Goal: Task Accomplishment & Management: Use online tool/utility

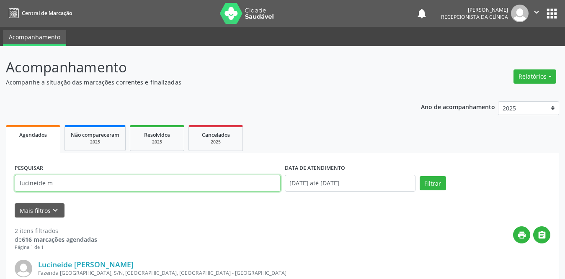
drag, startPoint x: 70, startPoint y: 181, endPoint x: 0, endPoint y: 179, distance: 69.6
click at [0, 179] on div "Acompanhamento Acompanhe a situação das marcações correntes e finalizadas Relat…" at bounding box center [282, 269] width 565 height 447
type input "[PERSON_NAME]"
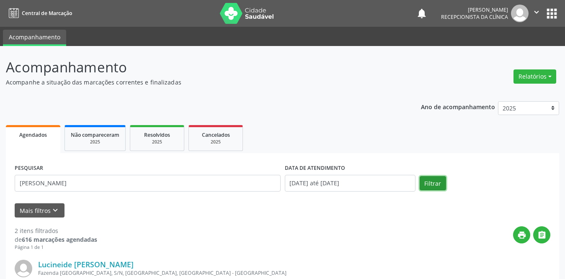
click at [432, 181] on button "Filtrar" at bounding box center [433, 183] width 26 height 14
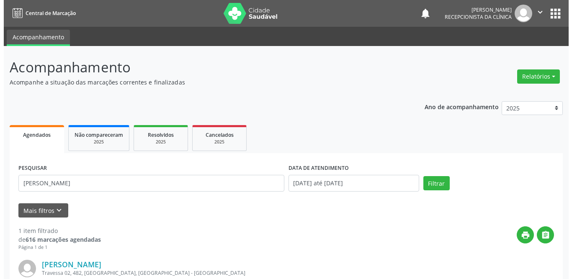
scroll to position [100, 0]
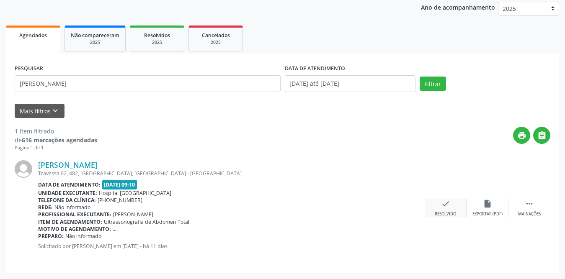
click at [445, 207] on icon "check" at bounding box center [445, 203] width 9 height 9
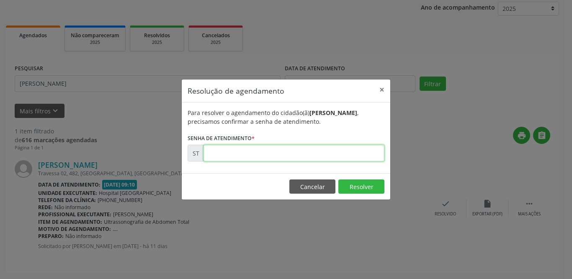
click at [281, 150] on input "text" at bounding box center [294, 153] width 181 height 17
type input "00020002"
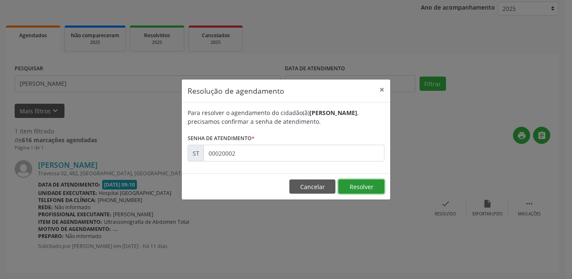
click at [362, 184] on button "Resolver" at bounding box center [362, 187] width 46 height 14
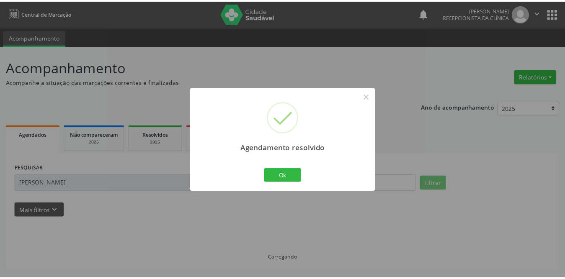
scroll to position [0, 0]
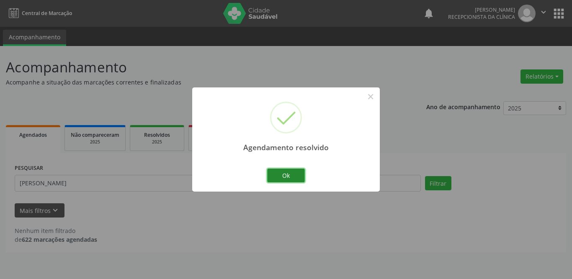
click at [277, 178] on button "Ok" at bounding box center [286, 176] width 38 height 14
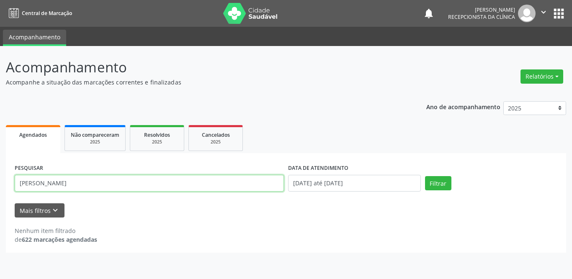
drag, startPoint x: 277, startPoint y: 178, endPoint x: 12, endPoint y: 183, distance: 265.2
click at [12, 183] on div "PESQUISAR [PERSON_NAME] DATA DE ATENDIMENTO [DATE] até [DATE] Filtrar UNIDADE D…" at bounding box center [286, 203] width 561 height 100
type input "isis"
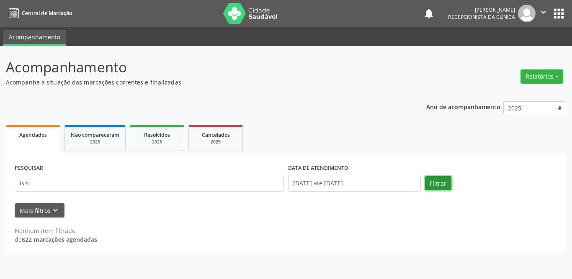
click at [440, 185] on button "Filtrar" at bounding box center [438, 183] width 26 height 14
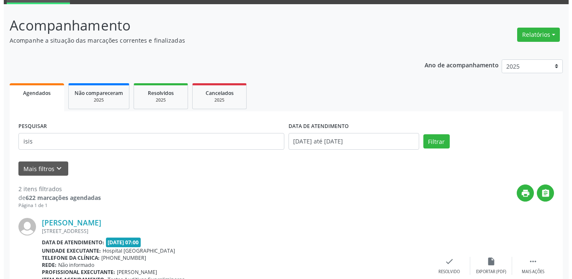
scroll to position [213, 0]
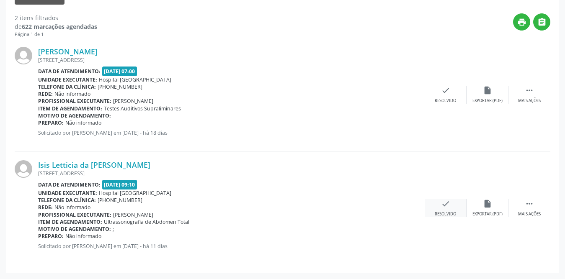
click at [437, 207] on div "check Resolvido" at bounding box center [446, 208] width 42 height 18
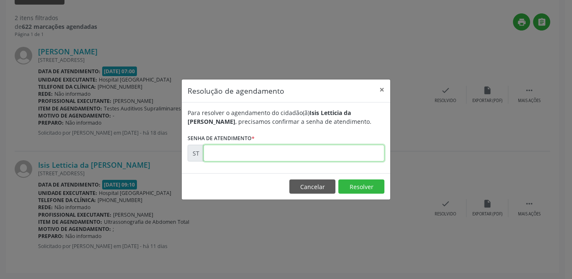
click at [264, 151] on input "text" at bounding box center [294, 153] width 181 height 17
type input "00019917"
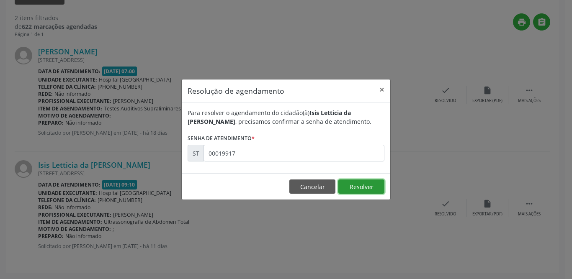
click at [354, 189] on button "Resolver" at bounding box center [362, 187] width 46 height 14
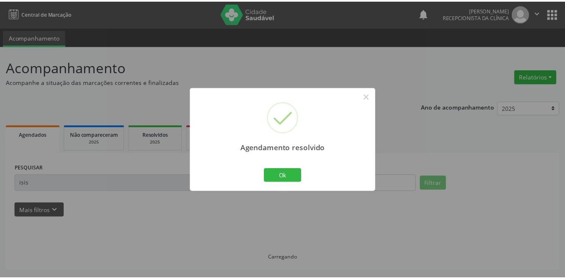
scroll to position [0, 0]
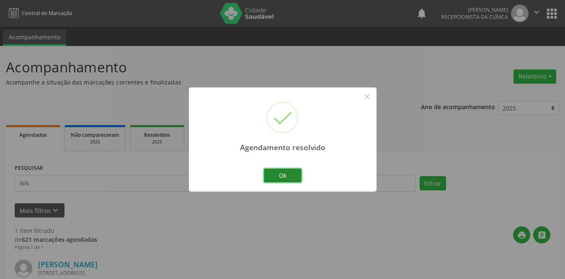
click at [280, 176] on button "Ok" at bounding box center [283, 176] width 38 height 14
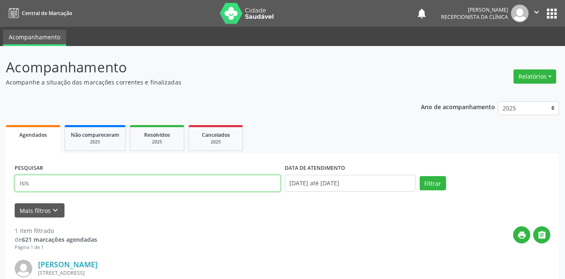
drag, startPoint x: 83, startPoint y: 186, endPoint x: 0, endPoint y: 177, distance: 83.0
click at [0, 177] on div "Acompanhamento Acompanhe a situação das marcações correntes e finalizadas Relat…" at bounding box center [282, 212] width 565 height 333
type input "edlene"
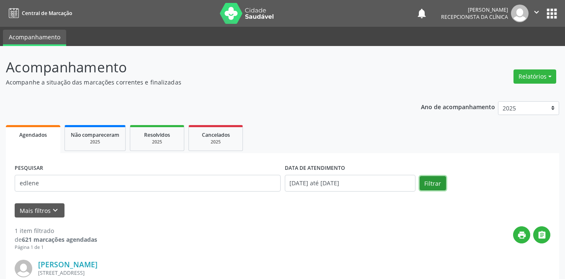
click at [433, 183] on button "Filtrar" at bounding box center [433, 183] width 26 height 14
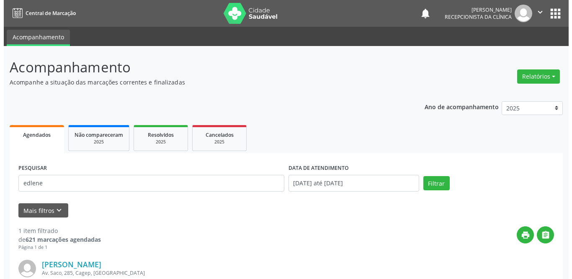
scroll to position [100, 0]
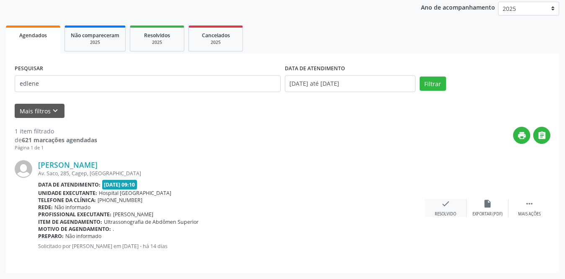
click at [444, 203] on icon "check" at bounding box center [445, 203] width 9 height 9
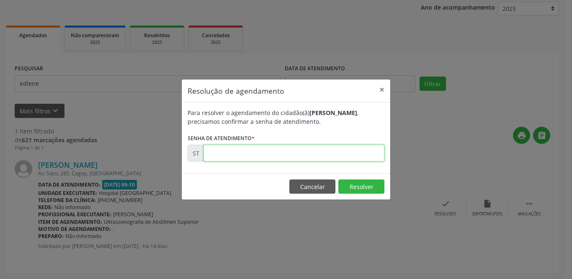
click at [251, 154] on input "text" at bounding box center [294, 153] width 181 height 17
type input "00018801"
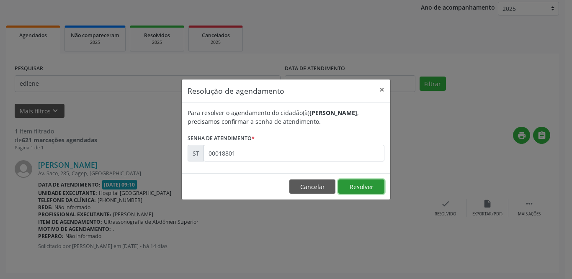
click at [347, 186] on button "Resolver" at bounding box center [362, 187] width 46 height 14
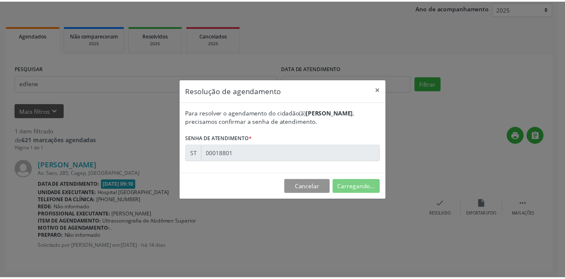
scroll to position [0, 0]
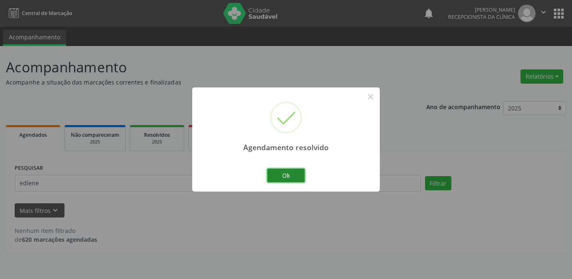
click at [287, 175] on button "Ok" at bounding box center [286, 176] width 38 height 14
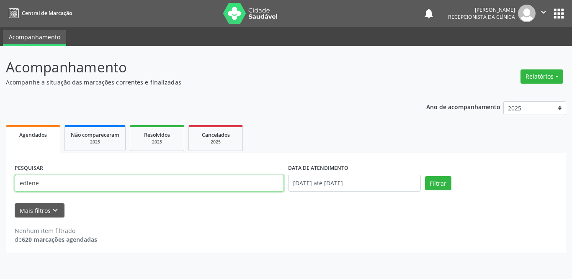
drag, startPoint x: 78, startPoint y: 183, endPoint x: 0, endPoint y: 172, distance: 78.3
click at [0, 172] on div "Acompanhamento Acompanhe a situação das marcações correntes e finalizadas Relat…" at bounding box center [286, 162] width 572 height 233
type input "francismere"
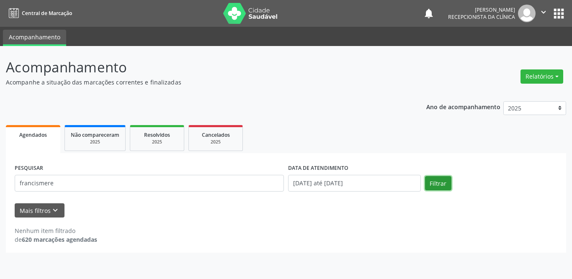
click at [429, 181] on button "Filtrar" at bounding box center [438, 183] width 26 height 14
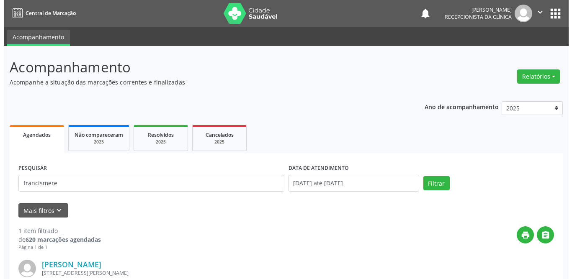
scroll to position [100, 0]
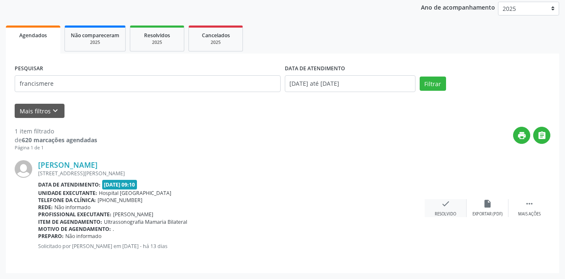
click at [450, 209] on div "check Resolvido" at bounding box center [446, 208] width 42 height 18
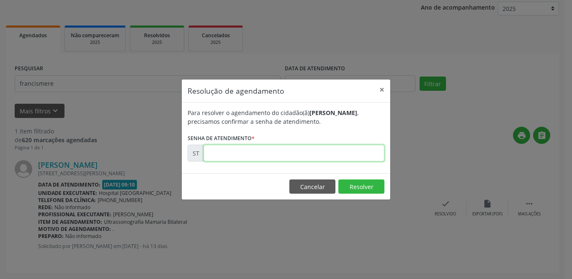
click at [227, 158] on input "text" at bounding box center [294, 153] width 181 height 17
type input "00019295"
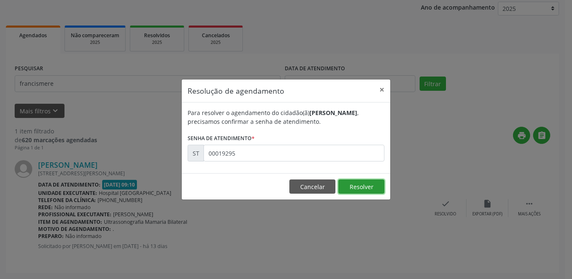
click at [358, 192] on button "Resolver" at bounding box center [362, 187] width 46 height 14
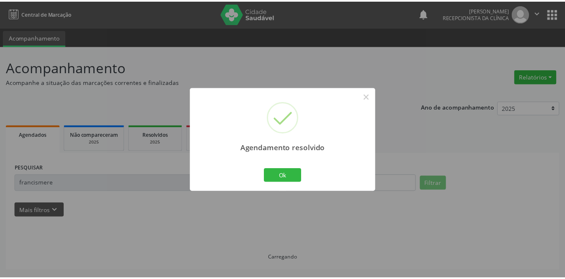
scroll to position [0, 0]
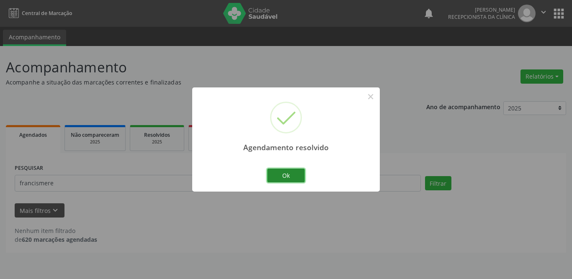
click at [277, 174] on button "Ok" at bounding box center [286, 176] width 38 height 14
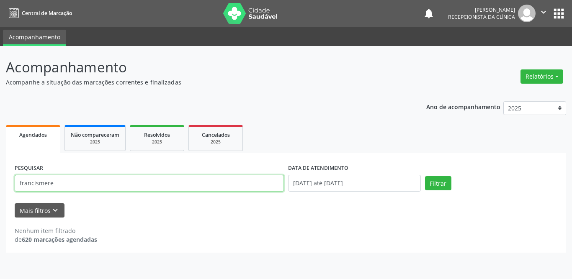
drag, startPoint x: 85, startPoint y: 182, endPoint x: 0, endPoint y: 178, distance: 84.7
click at [0, 178] on div "Acompanhamento Acompanhe a situação das marcações correntes e finalizadas Relat…" at bounding box center [286, 162] width 572 height 233
type input "[PERSON_NAME]"
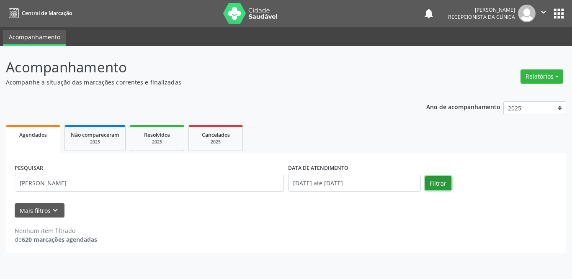
click at [447, 179] on button "Filtrar" at bounding box center [438, 183] width 26 height 14
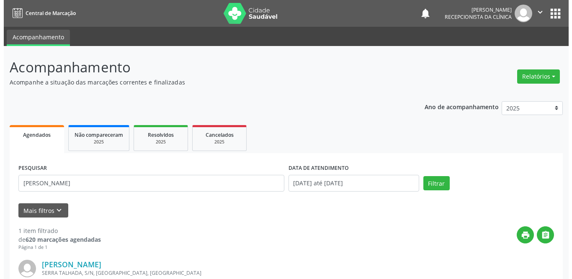
scroll to position [100, 0]
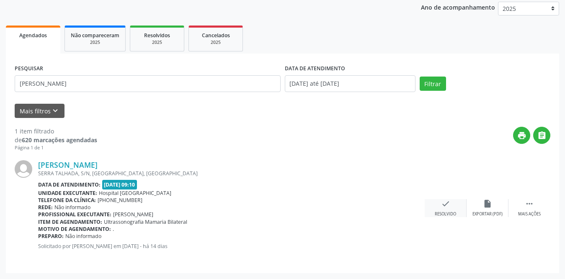
click at [447, 201] on icon "check" at bounding box center [445, 203] width 9 height 9
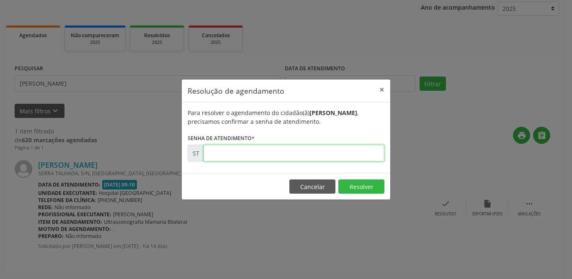
click at [253, 150] on input "text" at bounding box center [294, 153] width 181 height 17
type input "00018469"
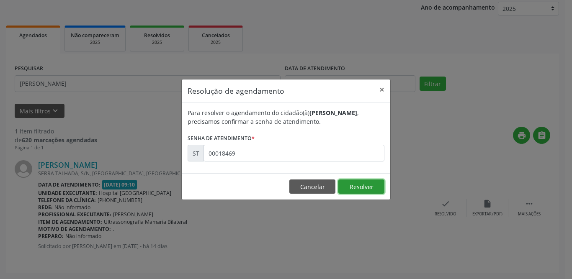
click at [372, 188] on button "Resolver" at bounding box center [362, 187] width 46 height 14
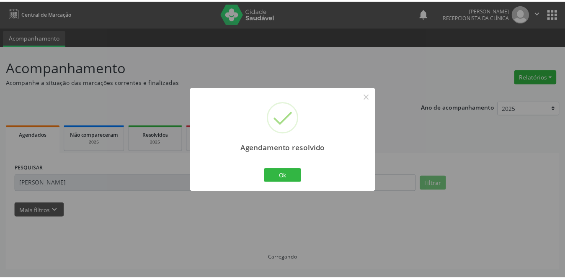
scroll to position [0, 0]
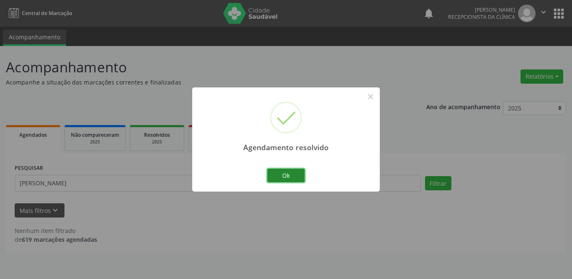
click at [299, 176] on button "Ok" at bounding box center [286, 176] width 38 height 14
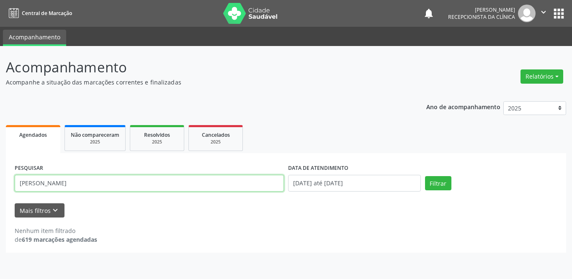
drag, startPoint x: 90, startPoint y: 185, endPoint x: 18, endPoint y: 184, distance: 72.9
click at [18, 184] on input "[PERSON_NAME]" at bounding box center [149, 183] width 269 height 17
click at [39, 183] on input "[PERSON_NAME]" at bounding box center [149, 183] width 269 height 17
type input "[PERSON_NAME]"
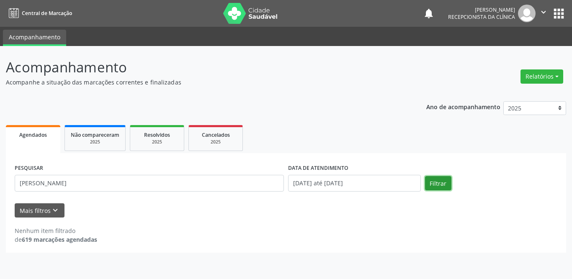
click at [443, 186] on button "Filtrar" at bounding box center [438, 183] width 26 height 14
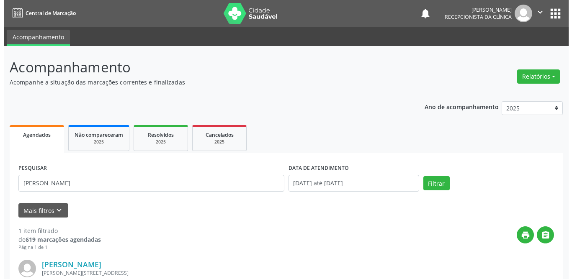
scroll to position [100, 0]
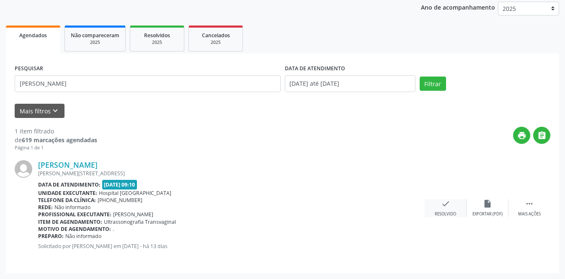
click at [450, 207] on icon "check" at bounding box center [445, 203] width 9 height 9
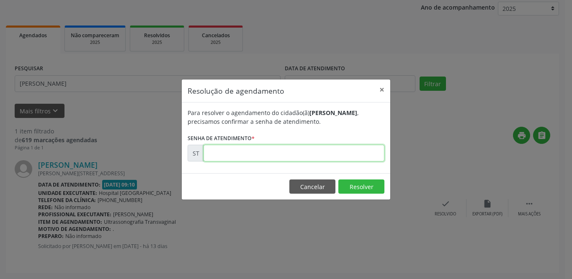
click at [235, 155] on input "text" at bounding box center [294, 153] width 181 height 17
type input "00019024"
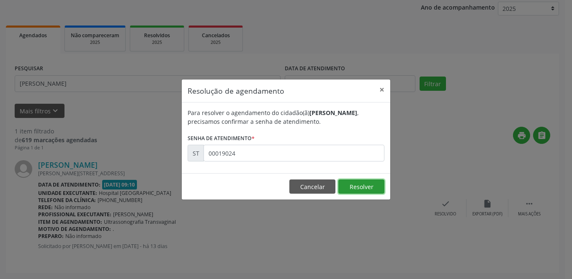
click at [355, 184] on button "Resolver" at bounding box center [362, 187] width 46 height 14
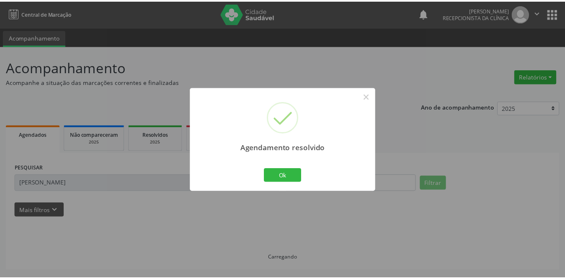
scroll to position [0, 0]
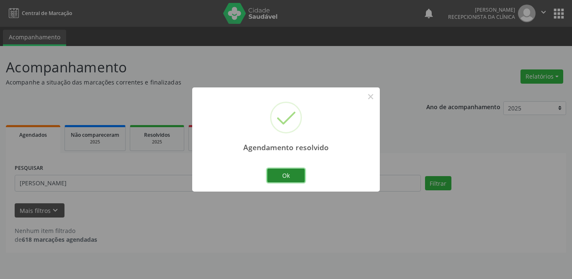
click at [293, 177] on button "Ok" at bounding box center [286, 176] width 38 height 14
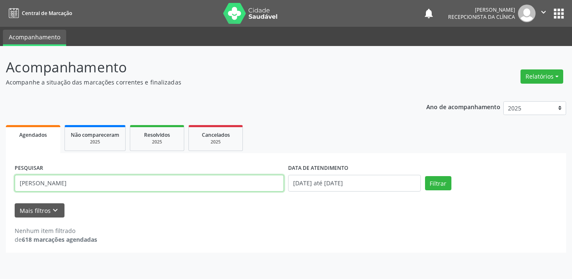
drag, startPoint x: 108, startPoint y: 186, endPoint x: 3, endPoint y: 187, distance: 105.2
click at [3, 187] on div "Acompanhamento Acompanhe a situação das marcações correntes e finalizadas Relat…" at bounding box center [286, 162] width 572 height 233
type input "[PERSON_NAME]"
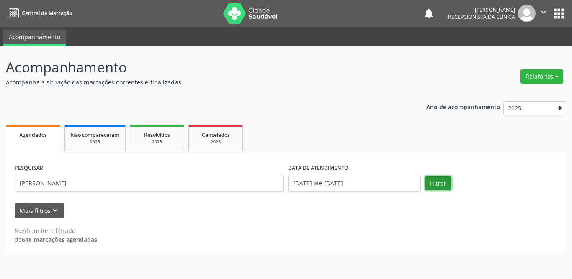
click at [436, 185] on button "Filtrar" at bounding box center [438, 183] width 26 height 14
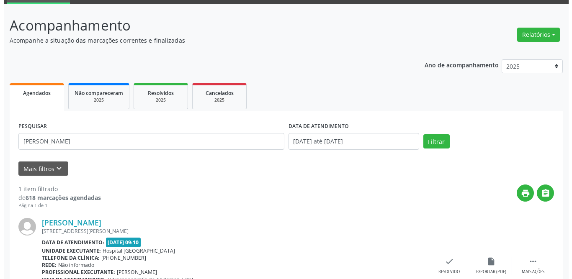
scroll to position [100, 0]
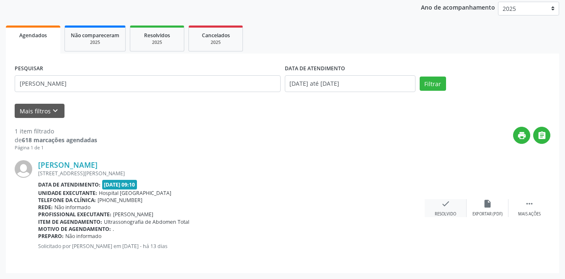
click at [451, 207] on div "check Resolvido" at bounding box center [446, 208] width 42 height 18
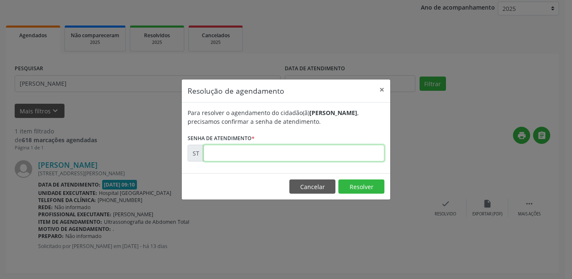
click at [230, 154] on input "text" at bounding box center [294, 153] width 181 height 17
type input "00019307"
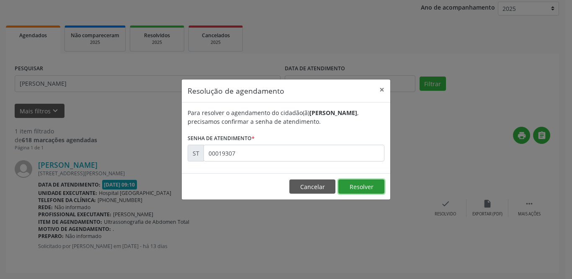
click at [374, 190] on button "Resolver" at bounding box center [362, 187] width 46 height 14
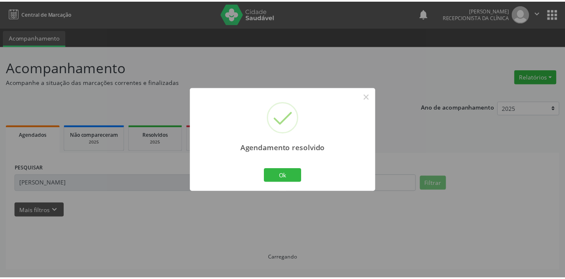
scroll to position [0, 0]
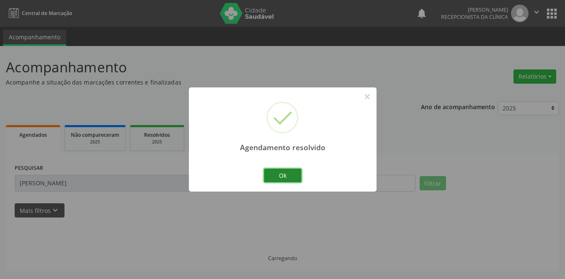
click at [282, 173] on button "Ok" at bounding box center [283, 176] width 38 height 14
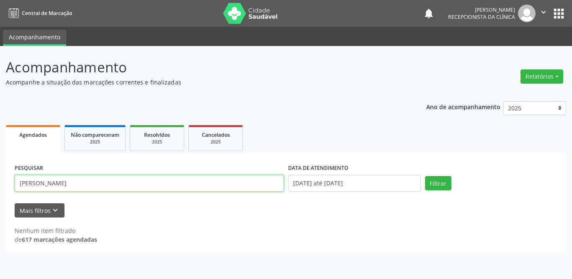
drag, startPoint x: 159, startPoint y: 182, endPoint x: 6, endPoint y: 181, distance: 152.9
click at [6, 181] on div "PESQUISAR [PERSON_NAME] DATA DE ATENDIMENTO [DATE] até [DATE] Filtrar UNIDADE D…" at bounding box center [286, 203] width 561 height 100
type input "cicera pas"
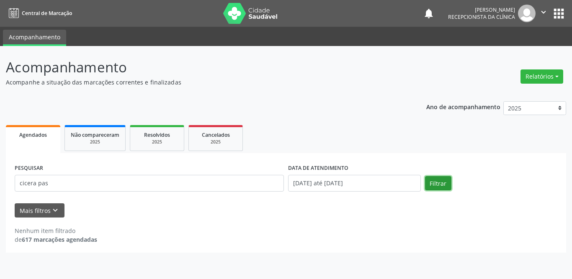
click at [436, 184] on button "Filtrar" at bounding box center [438, 183] width 26 height 14
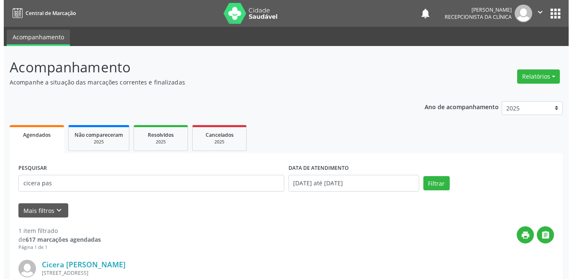
scroll to position [100, 0]
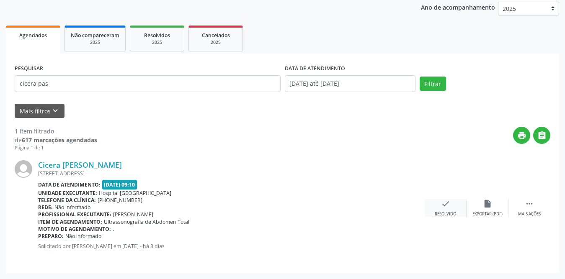
click at [439, 206] on div "check Resolvido" at bounding box center [446, 208] width 42 height 18
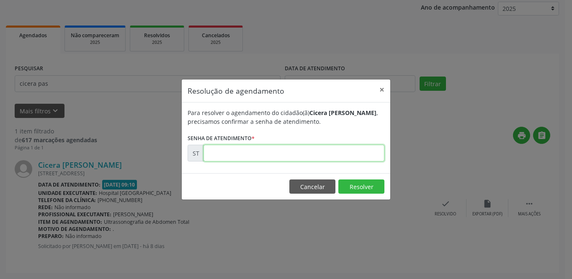
click at [228, 151] on input "text" at bounding box center [294, 153] width 181 height 17
type input "00020494"
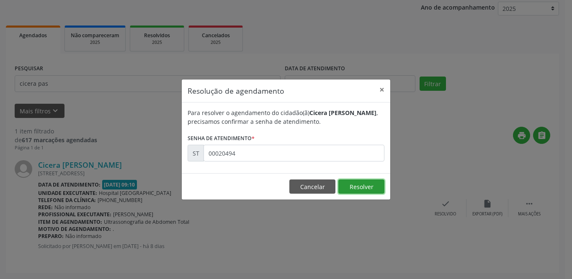
click at [360, 185] on button "Resolver" at bounding box center [362, 187] width 46 height 14
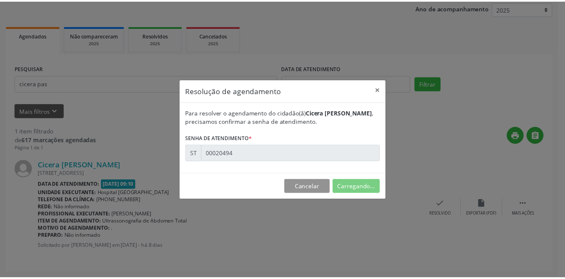
scroll to position [0, 0]
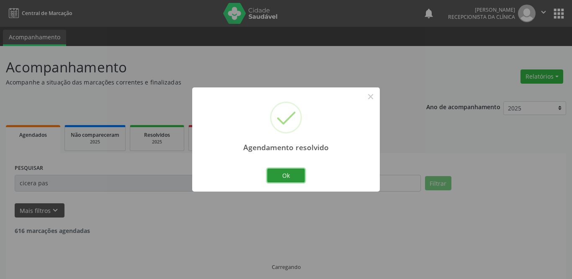
drag, startPoint x: 274, startPoint y: 174, endPoint x: 184, endPoint y: 239, distance: 111.4
click at [275, 174] on button "Ok" at bounding box center [286, 176] width 38 height 14
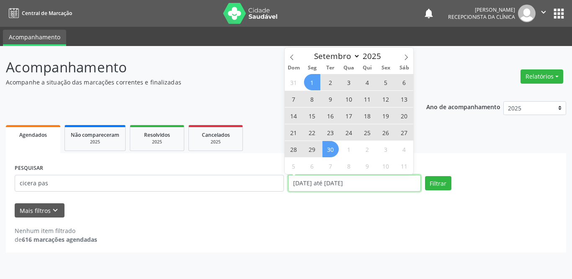
click at [324, 182] on input "[DATE] até [DATE]" at bounding box center [354, 183] width 133 height 17
click at [434, 186] on button "Filtrar" at bounding box center [438, 183] width 26 height 14
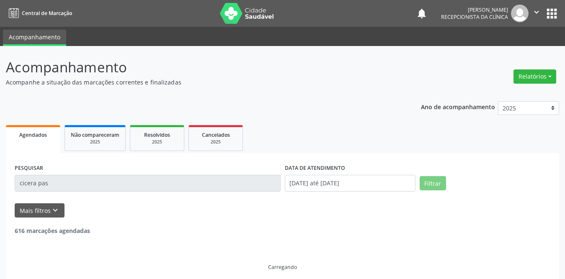
click at [145, 186] on input "cicera pas" at bounding box center [148, 183] width 266 height 17
click at [145, 181] on input "cicera pas" at bounding box center [148, 183] width 266 height 17
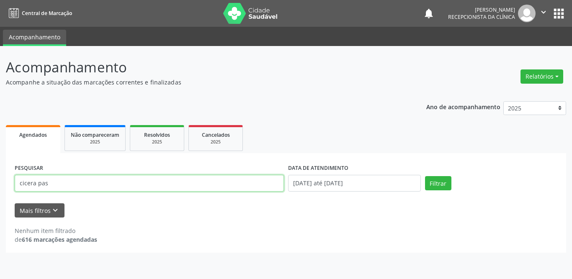
click at [137, 183] on input "cicera pas" at bounding box center [149, 183] width 269 height 17
type input "conceicao"
click at [425, 176] on button "Filtrar" at bounding box center [438, 183] width 26 height 14
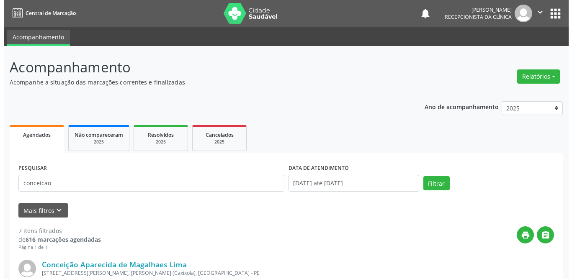
scroll to position [209, 0]
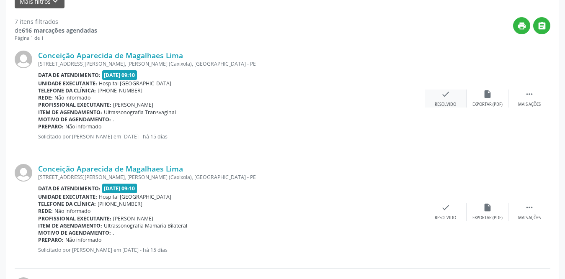
click at [443, 101] on div "check Resolvido" at bounding box center [446, 99] width 42 height 18
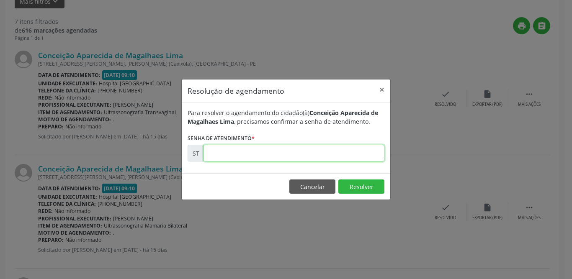
click at [280, 151] on input "text" at bounding box center [294, 153] width 181 height 17
type input "00018019"
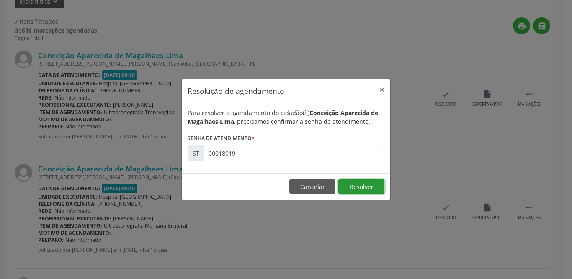
click at [360, 184] on button "Resolver" at bounding box center [362, 187] width 46 height 14
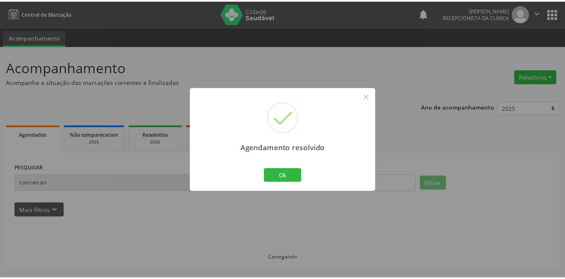
scroll to position [0, 0]
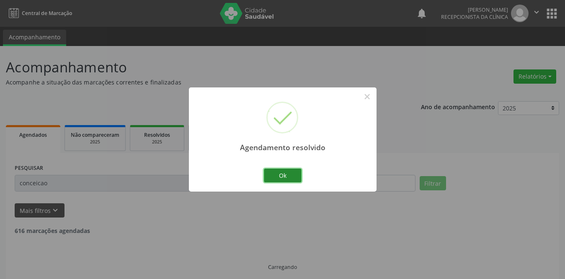
click at [278, 180] on button "Ok" at bounding box center [283, 176] width 38 height 14
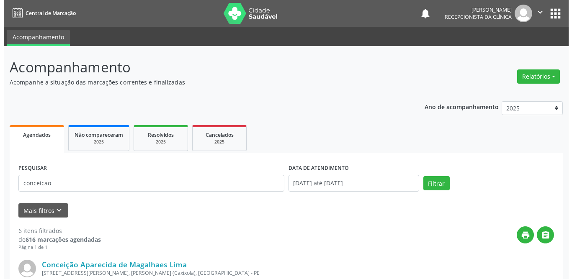
scroll to position [168, 0]
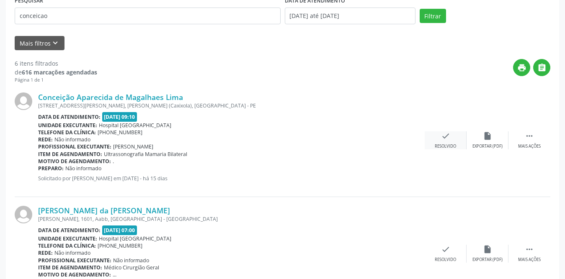
click at [451, 140] on div "check Resolvido" at bounding box center [446, 141] width 42 height 18
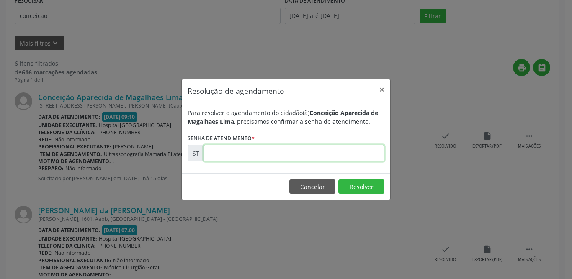
click at [242, 153] on input "text" at bounding box center [294, 153] width 181 height 17
type input "00018024"
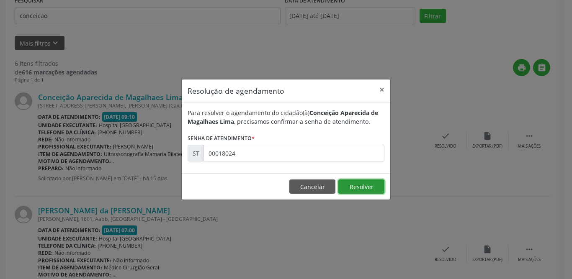
click at [382, 189] on button "Resolver" at bounding box center [362, 187] width 46 height 14
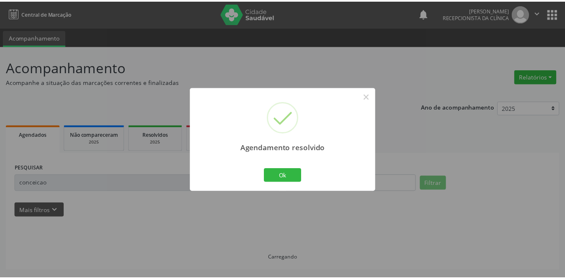
scroll to position [0, 0]
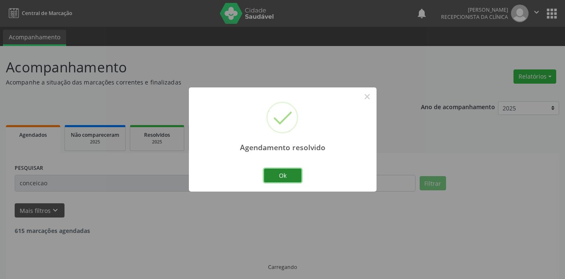
click at [297, 176] on button "Ok" at bounding box center [283, 176] width 38 height 14
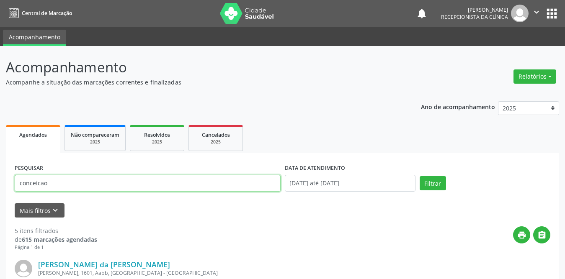
drag, startPoint x: 132, startPoint y: 183, endPoint x: 0, endPoint y: 192, distance: 132.3
type input "[PERSON_NAME]"
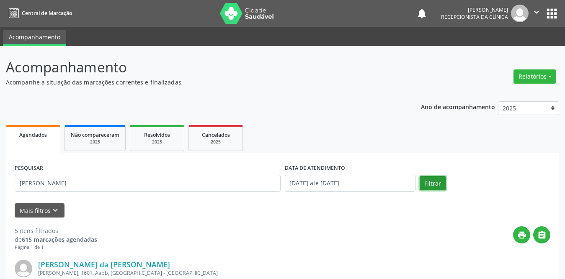
click at [437, 186] on button "Filtrar" at bounding box center [433, 183] width 26 height 14
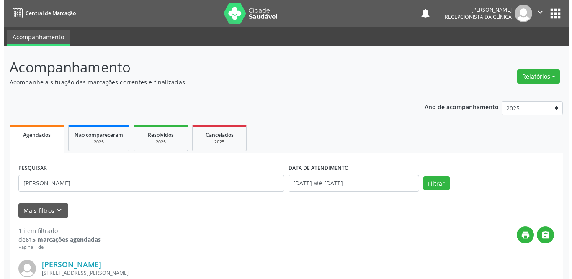
scroll to position [100, 0]
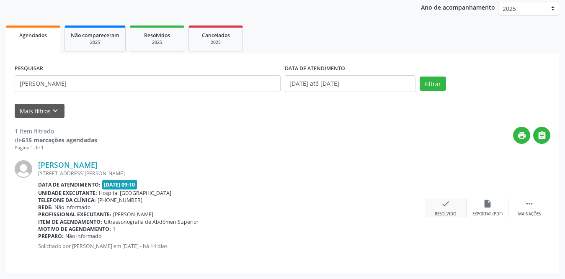
click at [445, 206] on icon "check" at bounding box center [445, 203] width 9 height 9
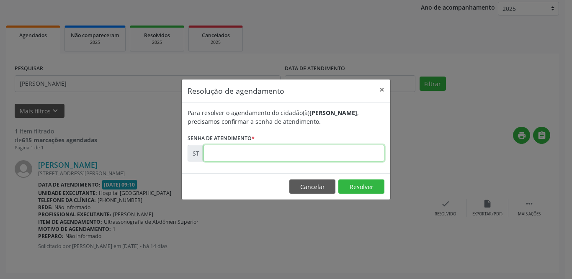
click at [283, 151] on input "text" at bounding box center [294, 153] width 181 height 17
type input "00018861"
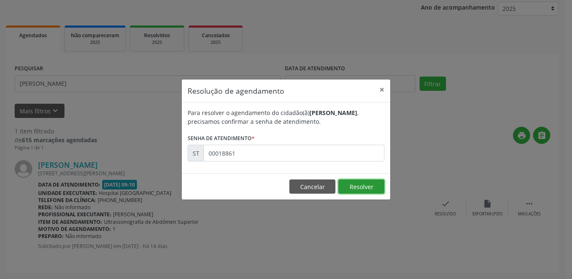
click at [356, 191] on button "Resolver" at bounding box center [362, 187] width 46 height 14
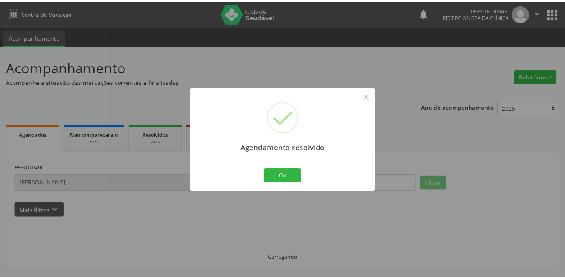
scroll to position [0, 0]
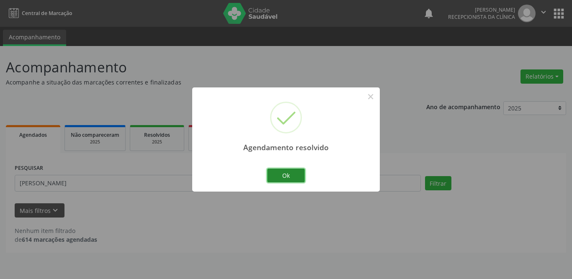
click at [282, 172] on button "Ok" at bounding box center [286, 176] width 38 height 14
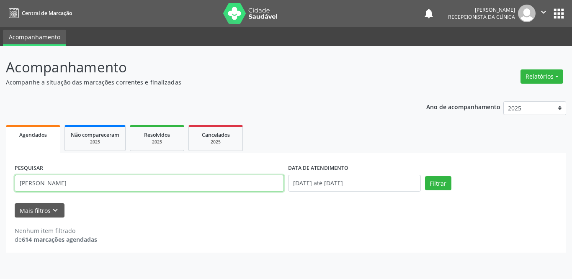
drag, startPoint x: 101, startPoint y: 180, endPoint x: 7, endPoint y: 177, distance: 93.9
click at [7, 177] on div "PESQUISAR [PERSON_NAME] DATA DE ATENDIMENTO [DATE] até [DATE] Filtrar UNIDADE D…" at bounding box center [286, 203] width 561 height 100
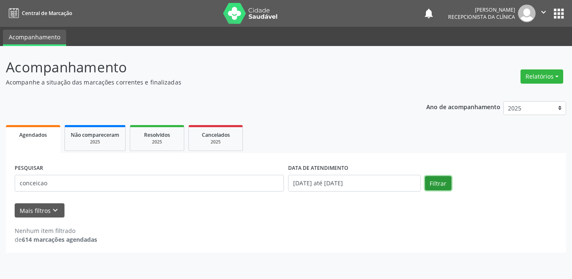
click at [433, 182] on button "Filtrar" at bounding box center [438, 183] width 26 height 14
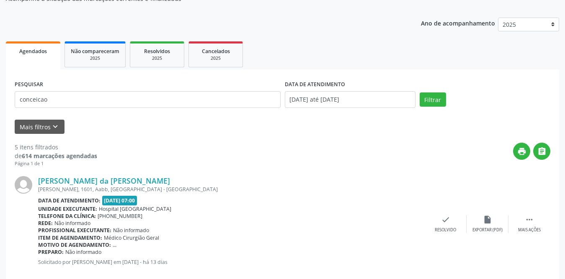
scroll to position [42, 0]
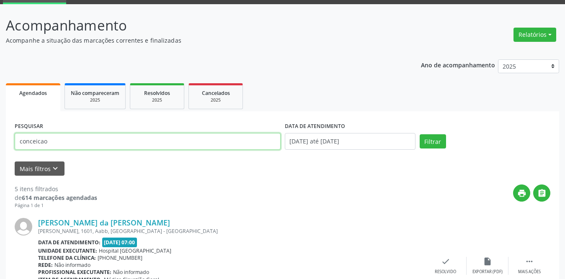
click at [129, 139] on input "conceicao" at bounding box center [148, 141] width 266 height 17
type input "conceicao a"
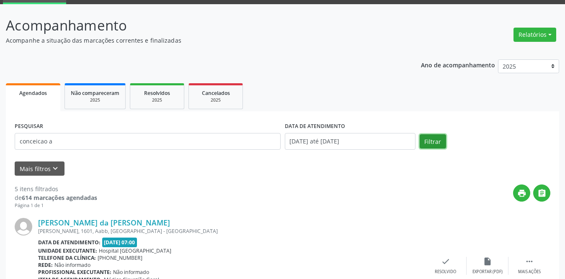
click at [443, 143] on button "Filtrar" at bounding box center [433, 141] width 26 height 14
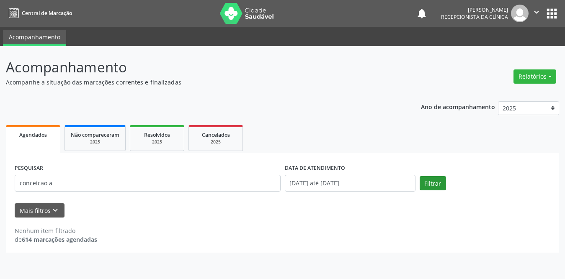
scroll to position [0, 0]
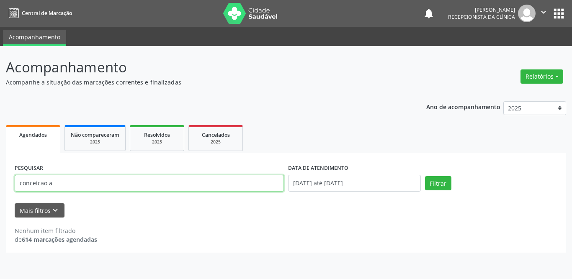
drag, startPoint x: 99, startPoint y: 179, endPoint x: 0, endPoint y: 178, distance: 98.9
click at [0, 178] on div "Acompanhamento Acompanhe a situação das marcações correntes e finalizadas Relat…" at bounding box center [286, 162] width 572 height 233
click at [108, 183] on input "text" at bounding box center [149, 183] width 269 height 17
type input "[PERSON_NAME]"
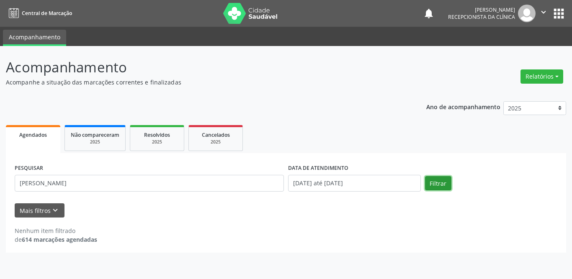
click at [433, 184] on button "Filtrar" at bounding box center [438, 183] width 26 height 14
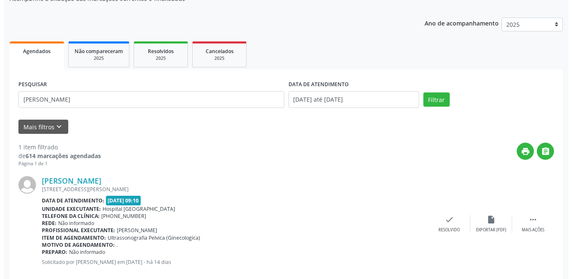
scroll to position [100, 0]
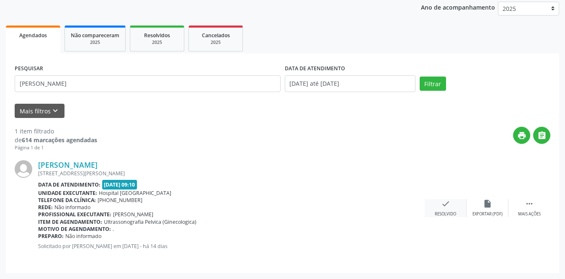
click at [443, 204] on icon "check" at bounding box center [445, 203] width 9 height 9
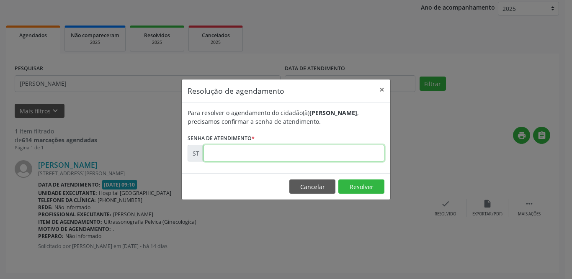
click at [299, 152] on input "text" at bounding box center [294, 153] width 181 height 17
type input "00018656"
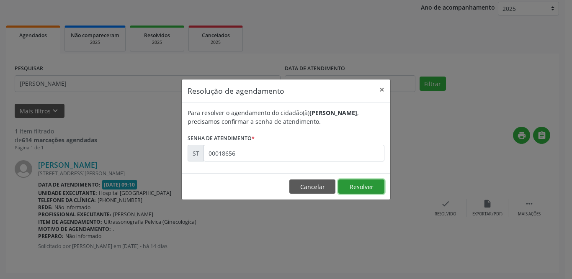
click at [366, 183] on button "Resolver" at bounding box center [362, 187] width 46 height 14
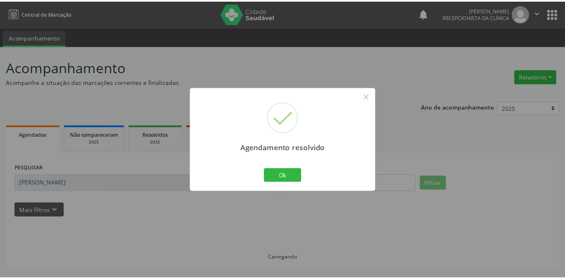
scroll to position [0, 0]
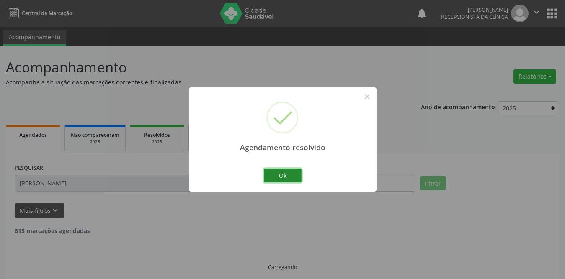
click at [282, 179] on button "Ok" at bounding box center [283, 176] width 38 height 14
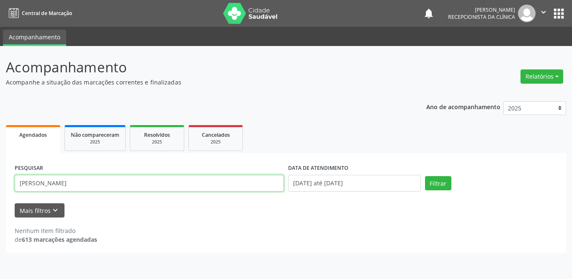
drag, startPoint x: 87, startPoint y: 185, endPoint x: 0, endPoint y: 184, distance: 87.1
click at [0, 184] on div "Acompanhamento Acompanhe a situação das marcações correntes e finalizadas Relat…" at bounding box center [286, 162] width 572 height 233
type input "moises ci"
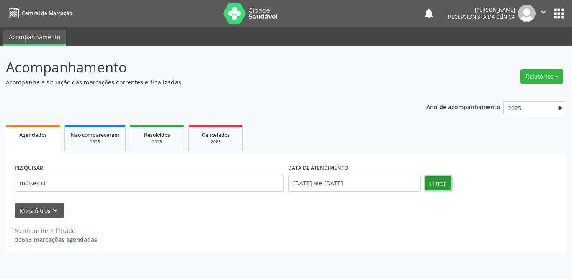
click at [441, 186] on button "Filtrar" at bounding box center [438, 183] width 26 height 14
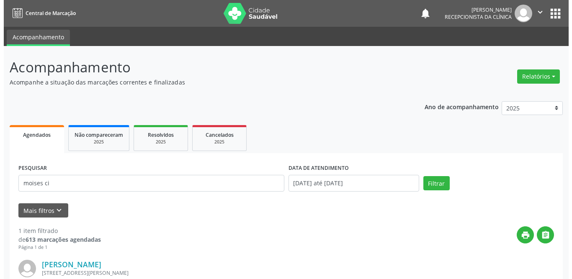
scroll to position [100, 0]
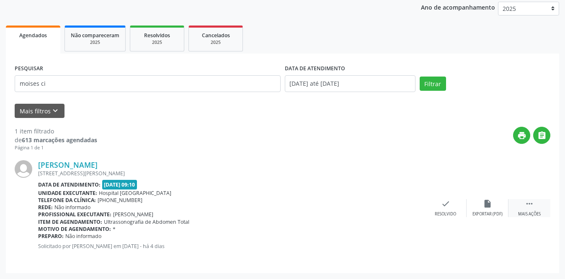
click at [527, 204] on icon "" at bounding box center [529, 203] width 9 height 9
click at [406, 207] on icon "print" at bounding box center [403, 203] width 9 height 9
click at [319, 205] on icon "check" at bounding box center [319, 203] width 9 height 9
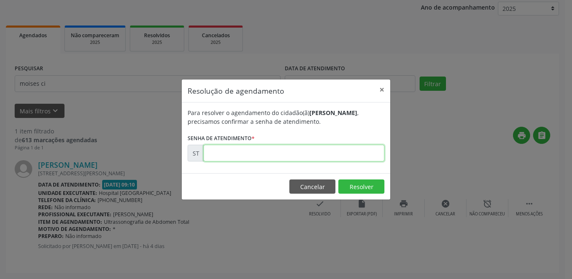
click at [298, 154] on input "text" at bounding box center [294, 153] width 181 height 17
type input "00021431"
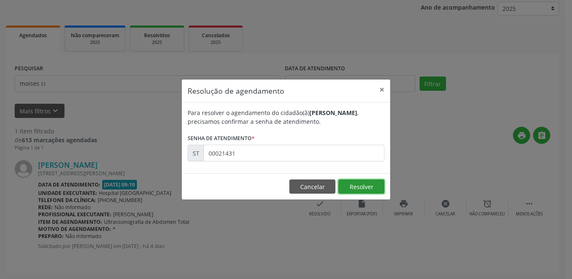
click at [361, 186] on button "Resolver" at bounding box center [362, 187] width 46 height 14
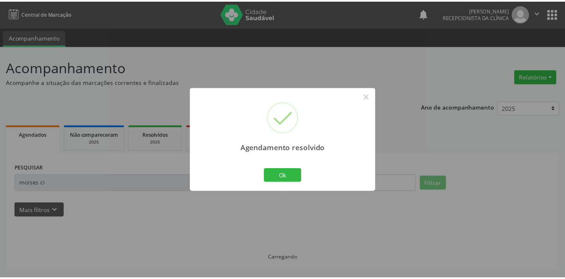
scroll to position [0, 0]
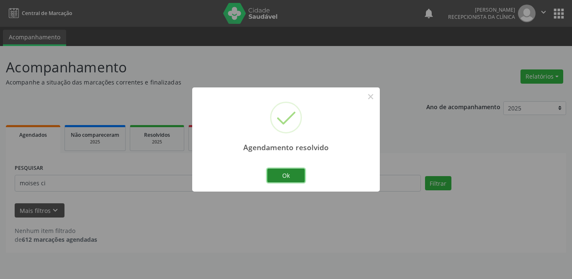
click at [291, 176] on button "Ok" at bounding box center [286, 176] width 38 height 14
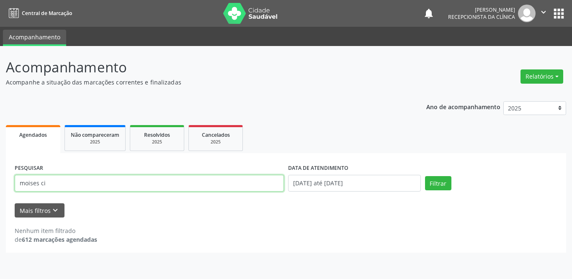
drag, startPoint x: 94, startPoint y: 181, endPoint x: 15, endPoint y: 180, distance: 79.2
click at [15, 180] on input "moises ci" at bounding box center [149, 183] width 269 height 17
type input "edicar"
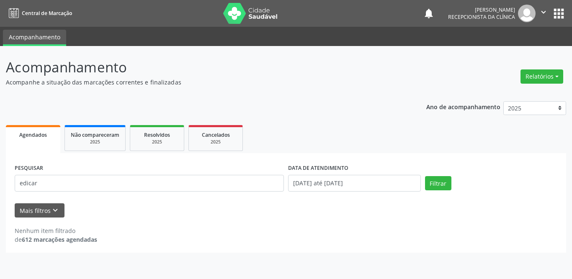
click at [137, 194] on div "PESQUISAR edicar" at bounding box center [150, 180] width 274 height 36
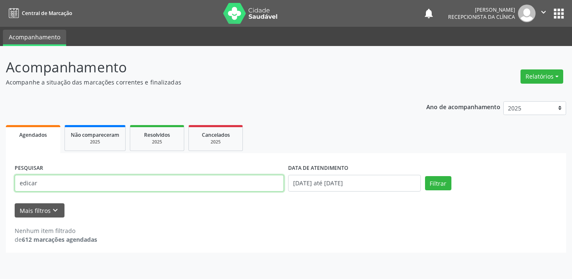
drag, startPoint x: 123, startPoint y: 184, endPoint x: 0, endPoint y: 186, distance: 123.2
click at [0, 186] on div "Acompanhamento Acompanhe a situação das marcações correntes e finalizadas Relat…" at bounding box center [286, 162] width 572 height 233
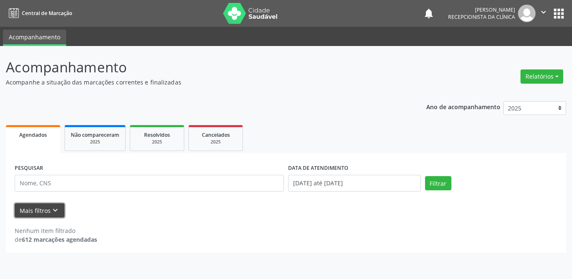
click at [43, 210] on button "Mais filtros keyboard_arrow_down" at bounding box center [40, 211] width 50 height 15
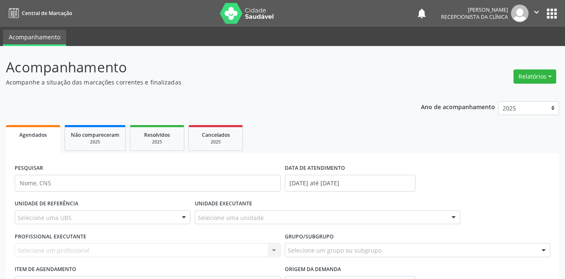
scroll to position [78, 0]
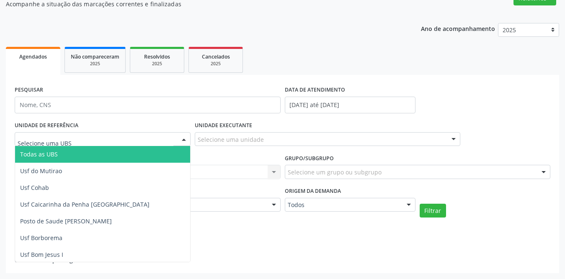
click at [63, 155] on span "Todas as UBS" at bounding box center [118, 154] width 206 height 17
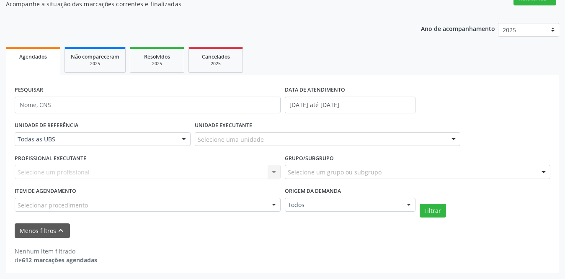
click at [283, 137] on div "Selecione uma unidade" at bounding box center [328, 139] width 266 height 14
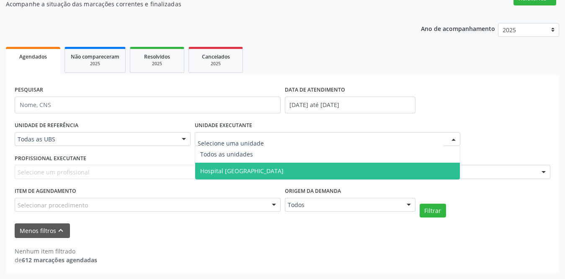
click at [253, 169] on span "Hospital [GEOGRAPHIC_DATA]" at bounding box center [241, 171] width 83 height 8
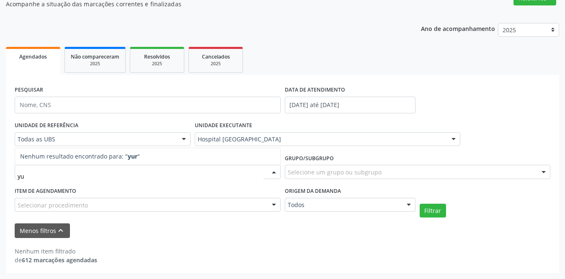
type input "y"
click at [472, 83] on div "PESQUISAR DATA DE ATENDIMENTO [DATE] até [DATE] UNIDADE DE REFERÊNCIA Todas as …" at bounding box center [282, 174] width 553 height 199
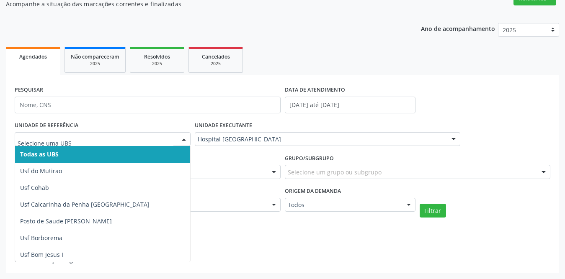
click at [103, 153] on span "Todas as UBS" at bounding box center [118, 154] width 206 height 17
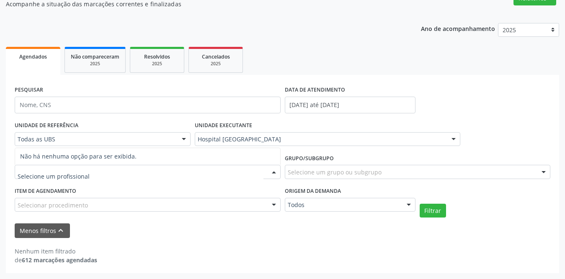
click at [105, 167] on div at bounding box center [148, 172] width 266 height 14
click at [106, 171] on input "text" at bounding box center [141, 176] width 246 height 17
type input "y"
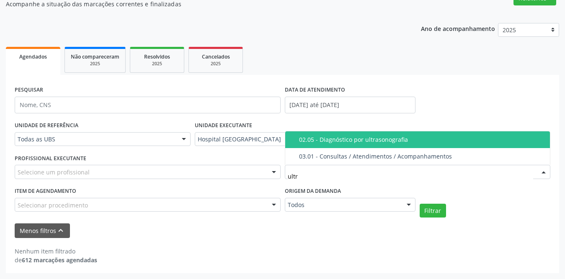
type input "ultra"
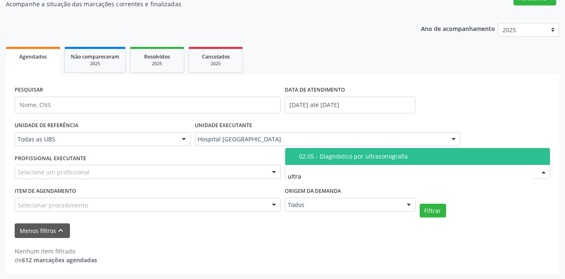
click at [322, 164] on span "02.05 - Diagnóstico por ultrasonografia" at bounding box center [417, 156] width 265 height 17
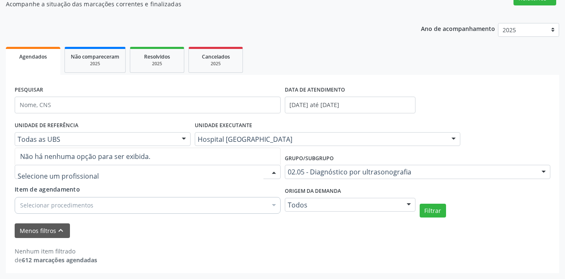
click at [98, 177] on div at bounding box center [148, 172] width 266 height 14
click at [99, 176] on input "text" at bounding box center [141, 176] width 246 height 17
type input "y"
click at [428, 210] on button "Filtrar" at bounding box center [433, 211] width 26 height 14
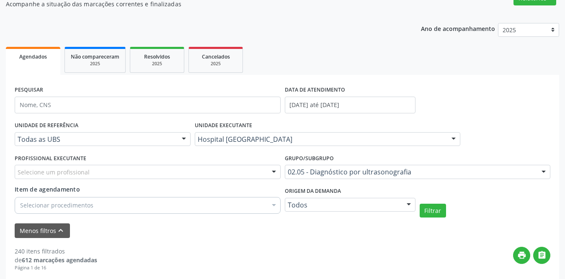
scroll to position [162, 0]
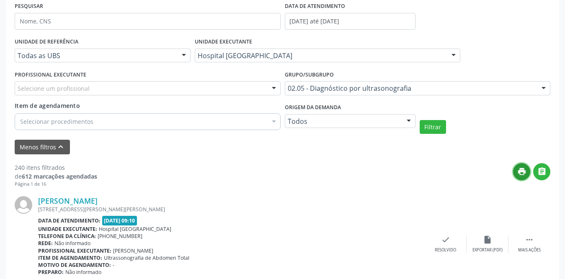
click at [518, 175] on icon "print" at bounding box center [521, 171] width 9 height 9
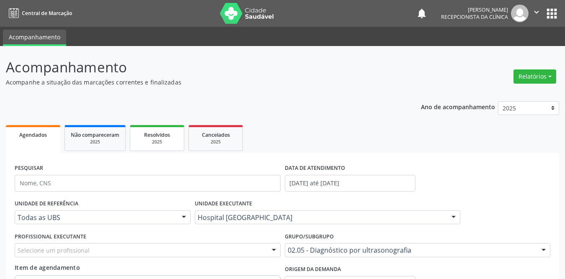
click at [159, 132] on span "Resolvidos" at bounding box center [157, 135] width 26 height 7
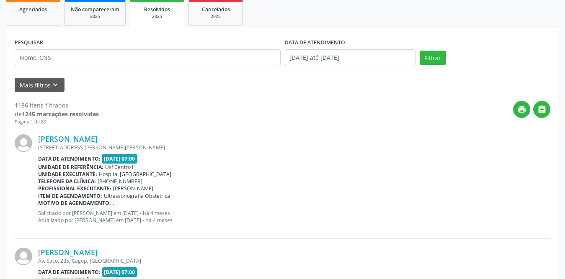
scroll to position [168, 0]
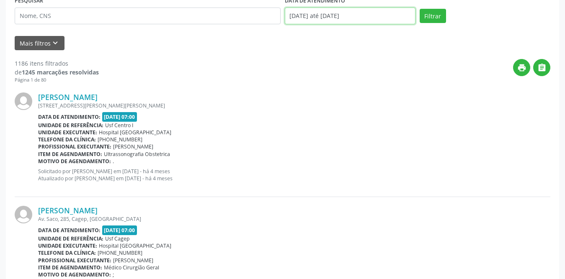
click at [346, 11] on input "[DATE] até [DATE]" at bounding box center [350, 16] width 131 height 17
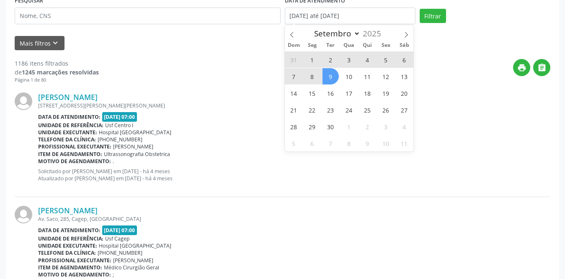
click at [311, 59] on span "1" at bounding box center [312, 60] width 16 height 16
type input "[DATE]"
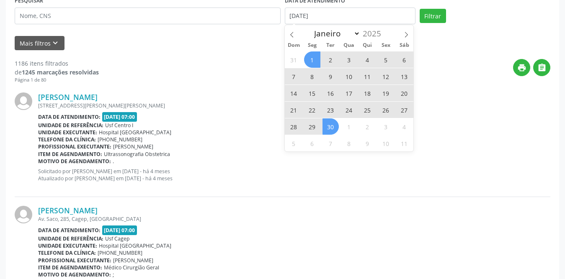
click at [328, 128] on span "30" at bounding box center [331, 127] width 16 height 16
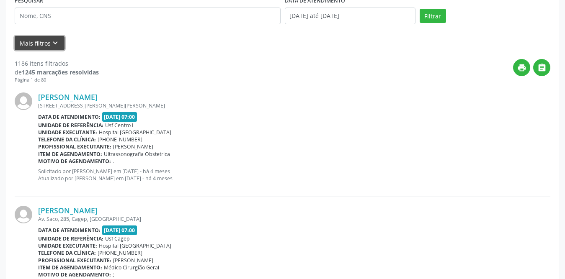
click at [44, 42] on button "Mais filtros keyboard_arrow_down" at bounding box center [40, 43] width 50 height 15
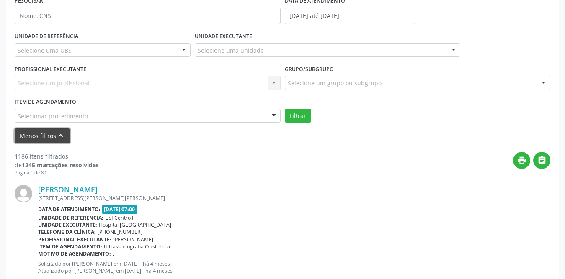
scroll to position [84, 0]
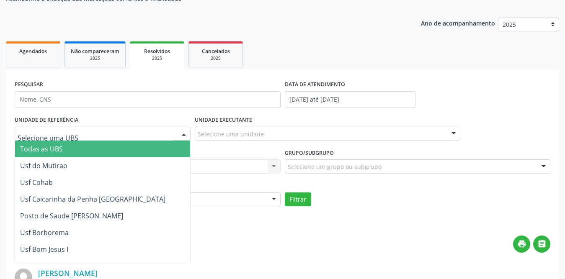
click at [113, 136] on div at bounding box center [103, 134] width 176 height 14
click at [65, 149] on span "Todas as UBS" at bounding box center [129, 149] width 228 height 17
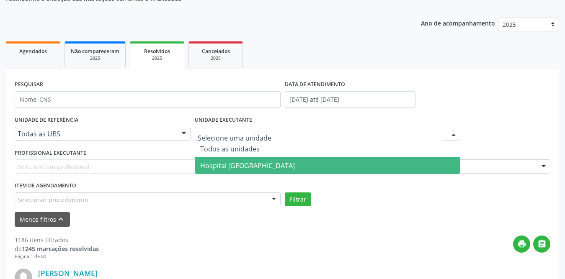
drag, startPoint x: 231, startPoint y: 160, endPoint x: 205, endPoint y: 160, distance: 26.4
click at [231, 160] on span "Hospital [GEOGRAPHIC_DATA]" at bounding box center [327, 166] width 265 height 17
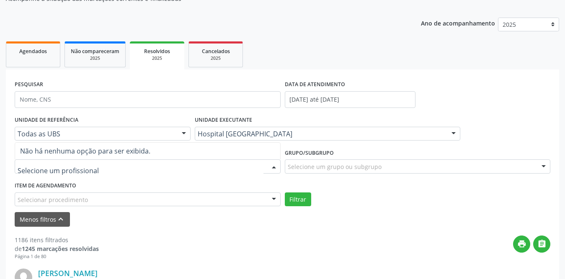
click at [74, 165] on input "text" at bounding box center [141, 171] width 246 height 17
type input "yu"
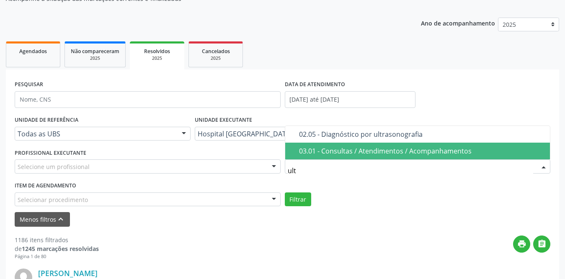
type input "ultr"
click at [311, 148] on div "02.05 - Diagnóstico por ultrasonografia" at bounding box center [422, 151] width 246 height 7
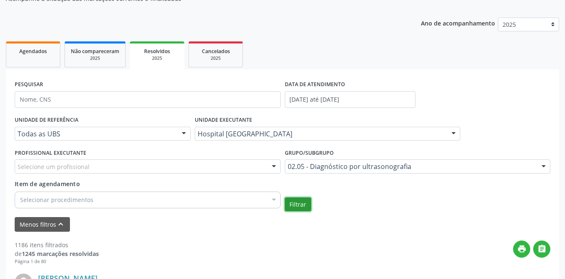
click at [296, 205] on button "Filtrar" at bounding box center [298, 205] width 26 height 14
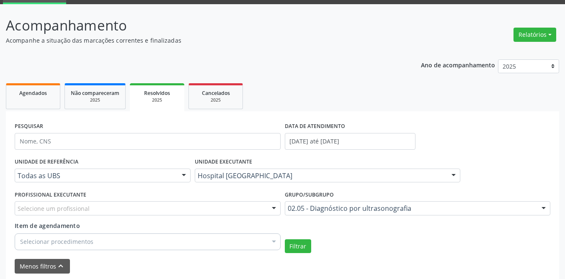
scroll to position [0, 0]
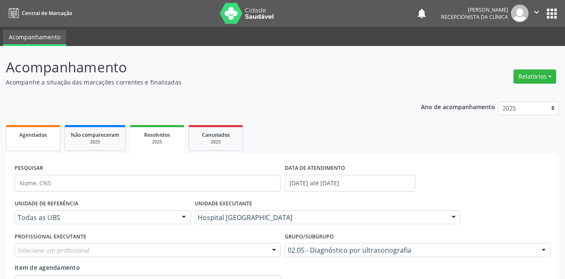
click at [38, 136] on span "Agendados" at bounding box center [33, 135] width 28 height 7
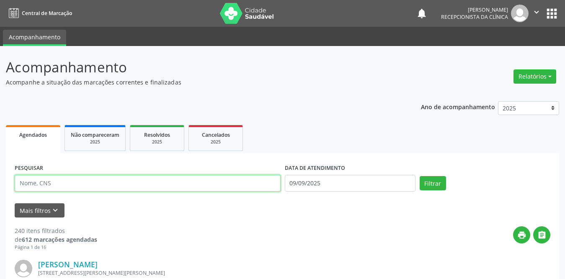
click at [115, 184] on input "text" at bounding box center [148, 183] width 266 height 17
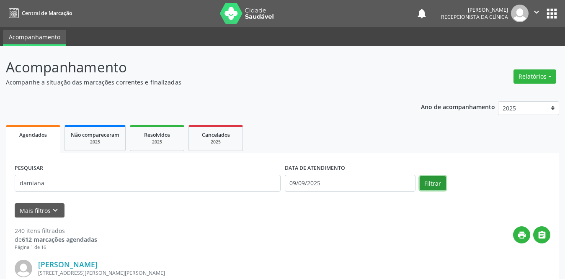
click at [432, 181] on button "Filtrar" at bounding box center [433, 183] width 26 height 14
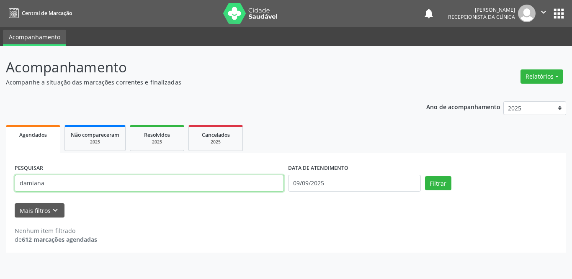
click at [95, 184] on input "damiana" at bounding box center [149, 183] width 269 height 17
type input "[PERSON_NAME]"
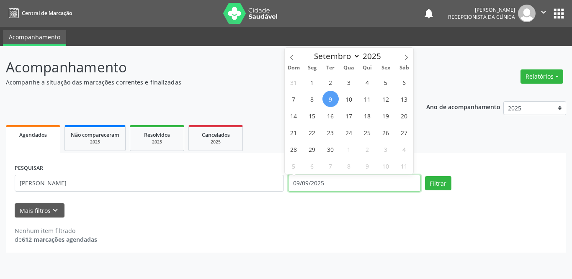
click at [311, 183] on input "09/09/2025" at bounding box center [354, 183] width 133 height 17
click at [310, 82] on span "1" at bounding box center [312, 82] width 16 height 16
type input "[DATE]"
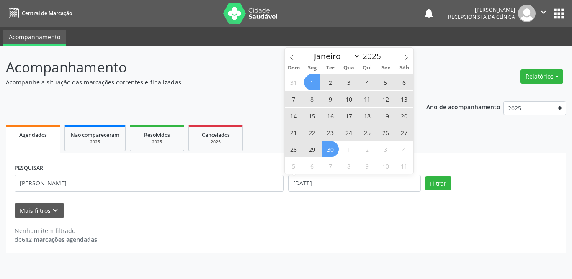
click at [331, 157] on span "30" at bounding box center [331, 149] width 16 height 16
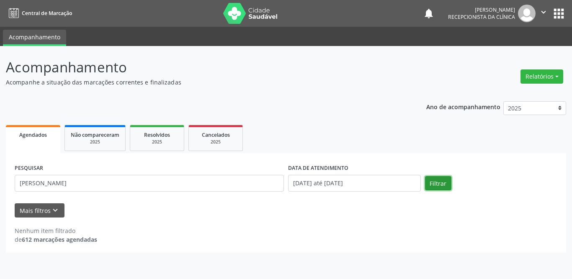
click at [436, 183] on button "Filtrar" at bounding box center [438, 183] width 26 height 14
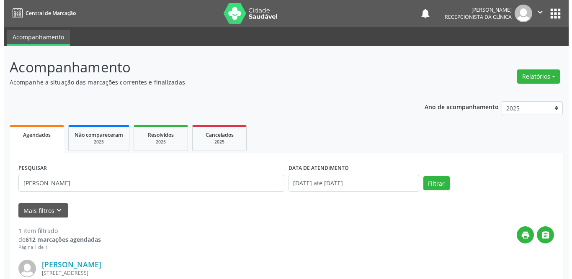
scroll to position [100, 0]
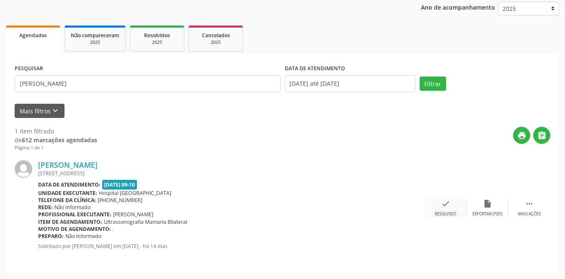
click at [441, 205] on icon "check" at bounding box center [445, 203] width 9 height 9
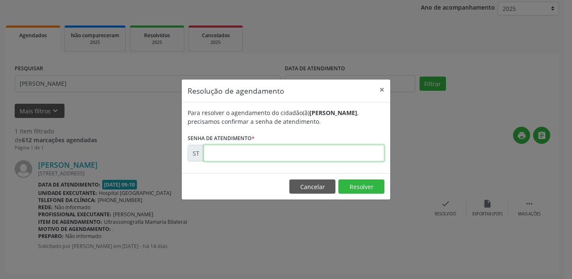
click at [259, 152] on input "text" at bounding box center [294, 153] width 181 height 17
type input "00018643"
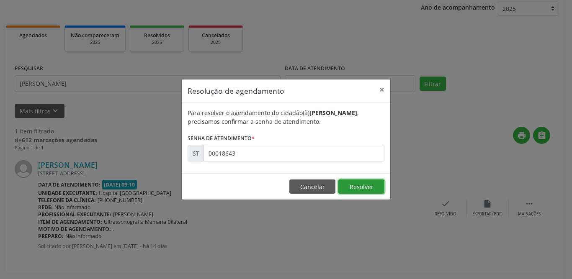
click at [358, 189] on button "Resolver" at bounding box center [362, 187] width 46 height 14
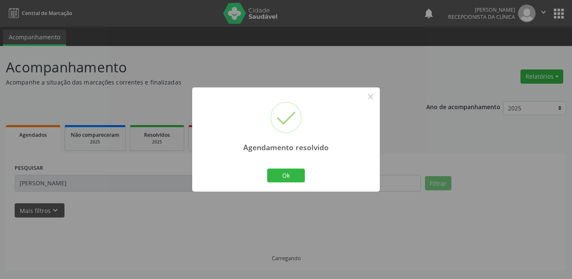
scroll to position [0, 0]
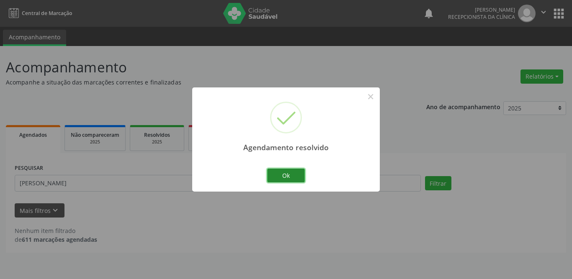
click at [289, 179] on button "Ok" at bounding box center [286, 176] width 38 height 14
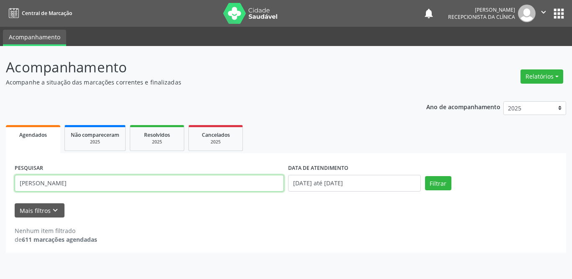
drag, startPoint x: 75, startPoint y: 191, endPoint x: 0, endPoint y: 187, distance: 75.5
click at [0, 187] on div "Acompanhamento Acompanhe a situação das marcações correntes e finalizadas Relat…" at bounding box center [286, 162] width 572 height 233
